Goal: Browse casually: Explore the website without a specific task or goal

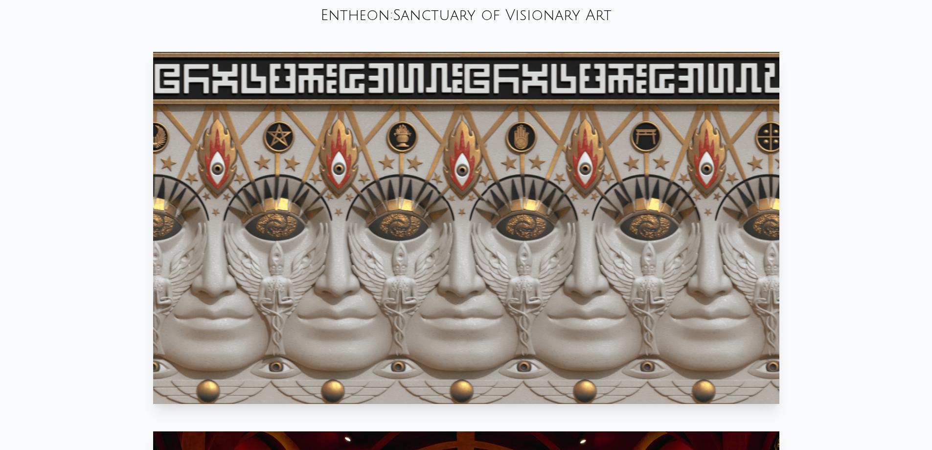
scroll to position [571, 0]
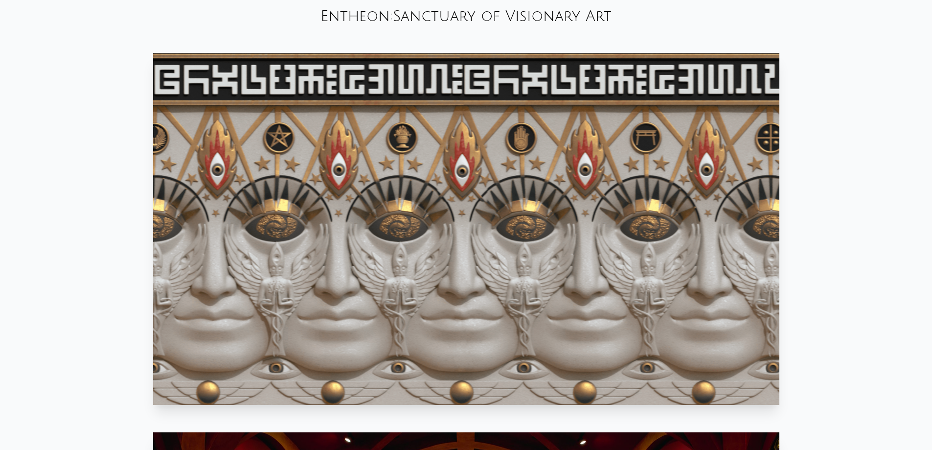
click at [314, 217] on video "Your browser does not support the video tag." at bounding box center [466, 229] width 627 height 352
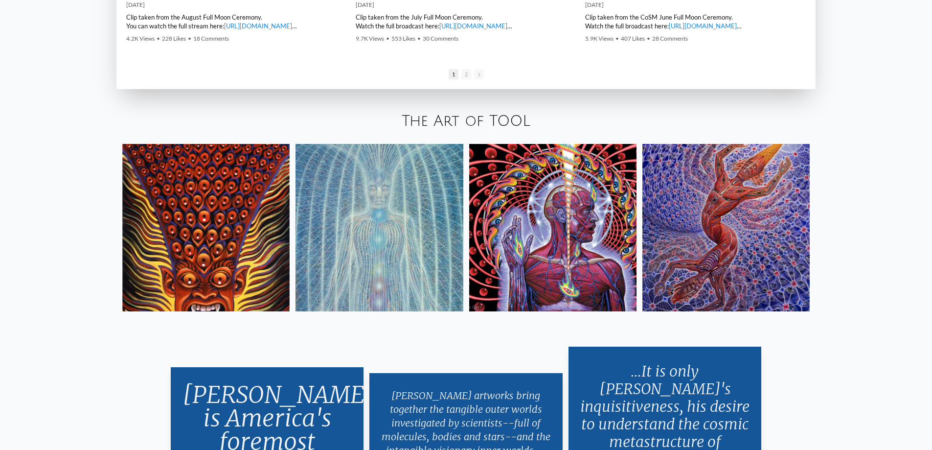
scroll to position [1958, 0]
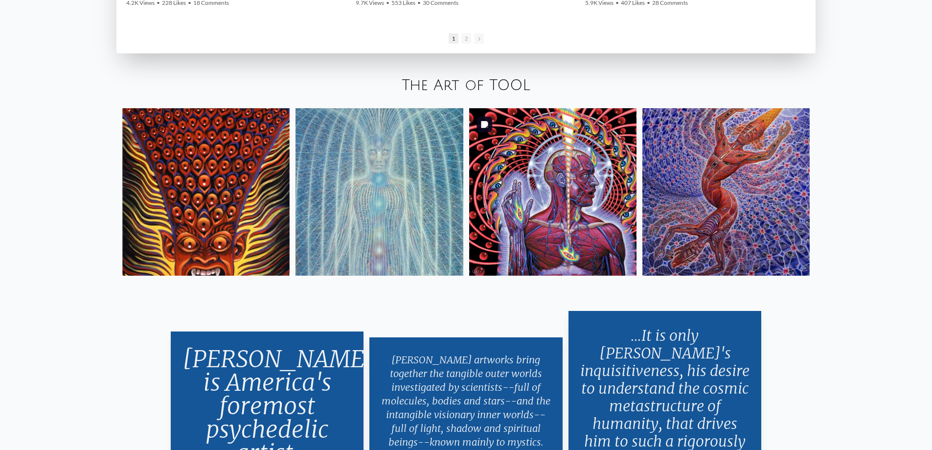
click at [560, 175] on img at bounding box center [552, 191] width 167 height 167
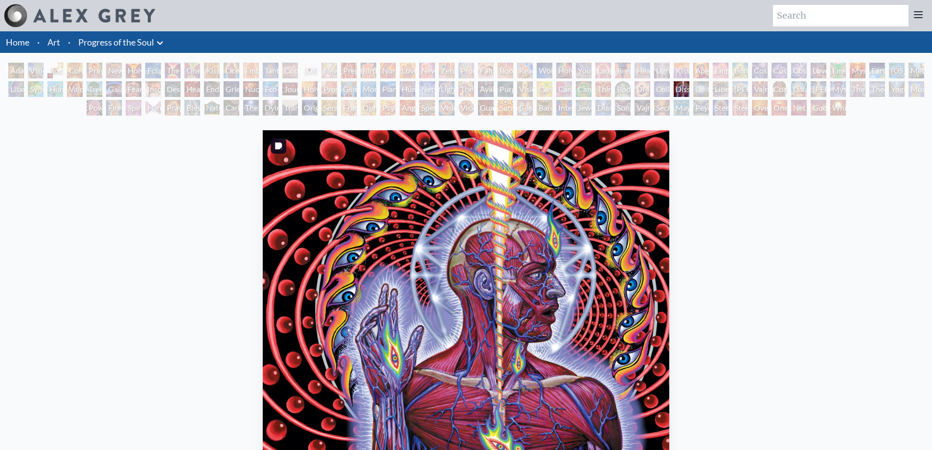
click at [469, 195] on img "82 / 133" at bounding box center [466, 310] width 406 height 360
click at [233, 214] on div "Dissectional Art for Tool's Lateralus CD 2001, ink on paper & acrylic on acetat…" at bounding box center [466, 367] width 917 height 482
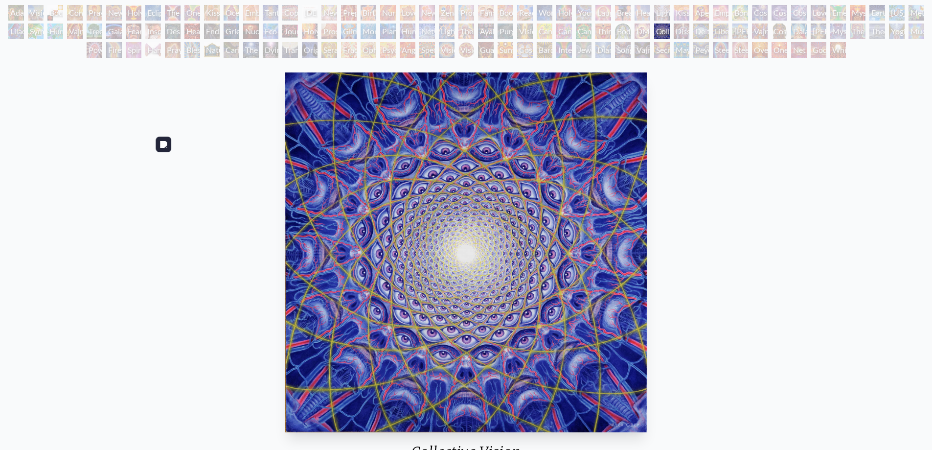
scroll to position [82, 0]
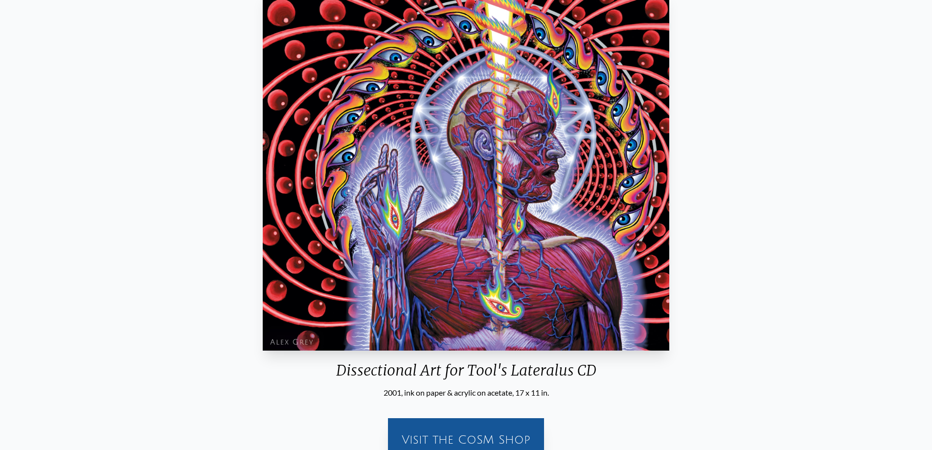
scroll to position [163, 0]
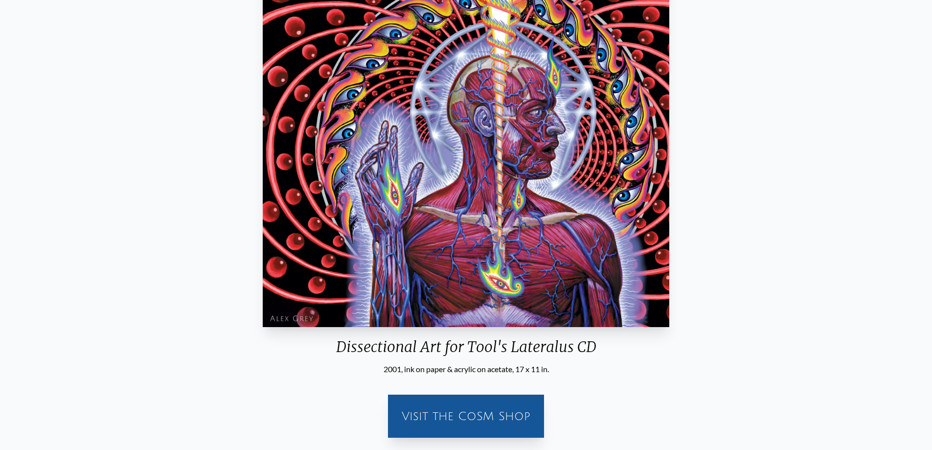
click at [466, 412] on div "Visit the CoSM Shop" at bounding box center [466, 415] width 144 height 31
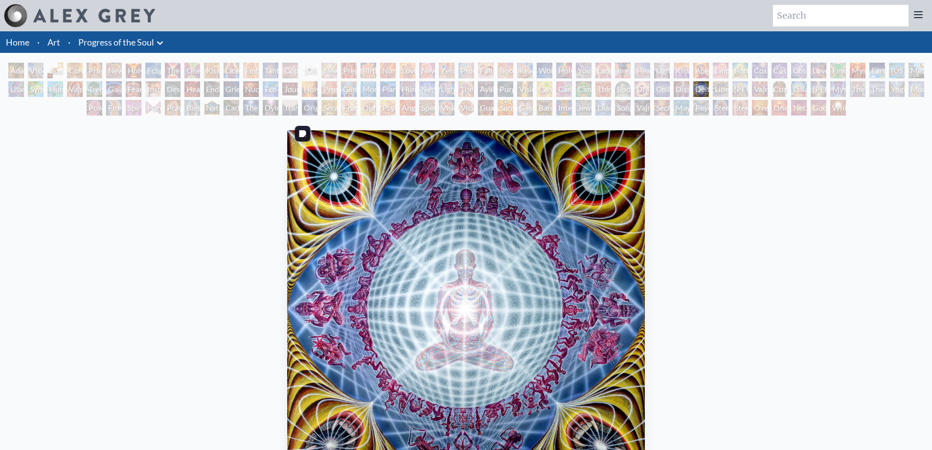
scroll to position [82, 0]
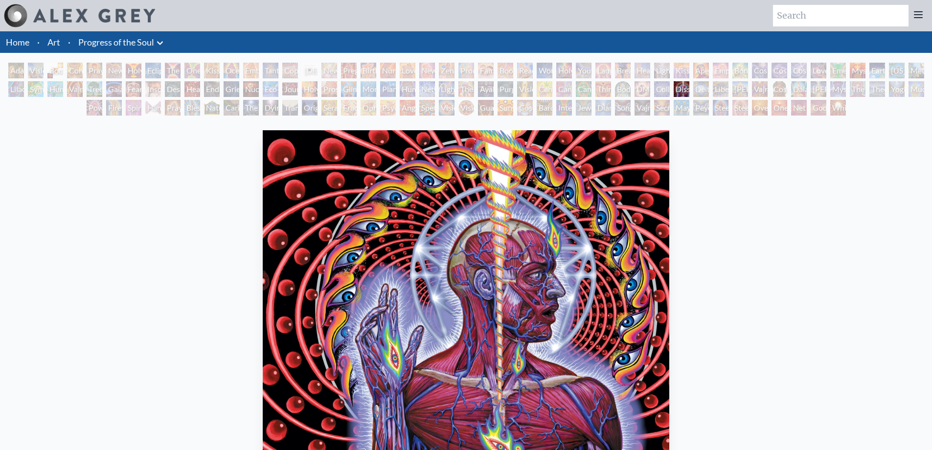
click at [172, 70] on div "The Kiss" at bounding box center [173, 71] width 16 height 16
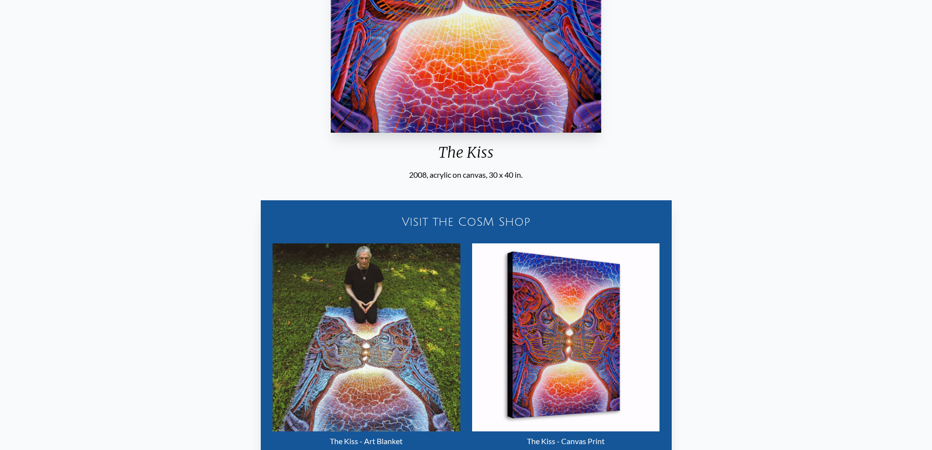
scroll to position [489, 0]
